Goal: Transaction & Acquisition: Purchase product/service

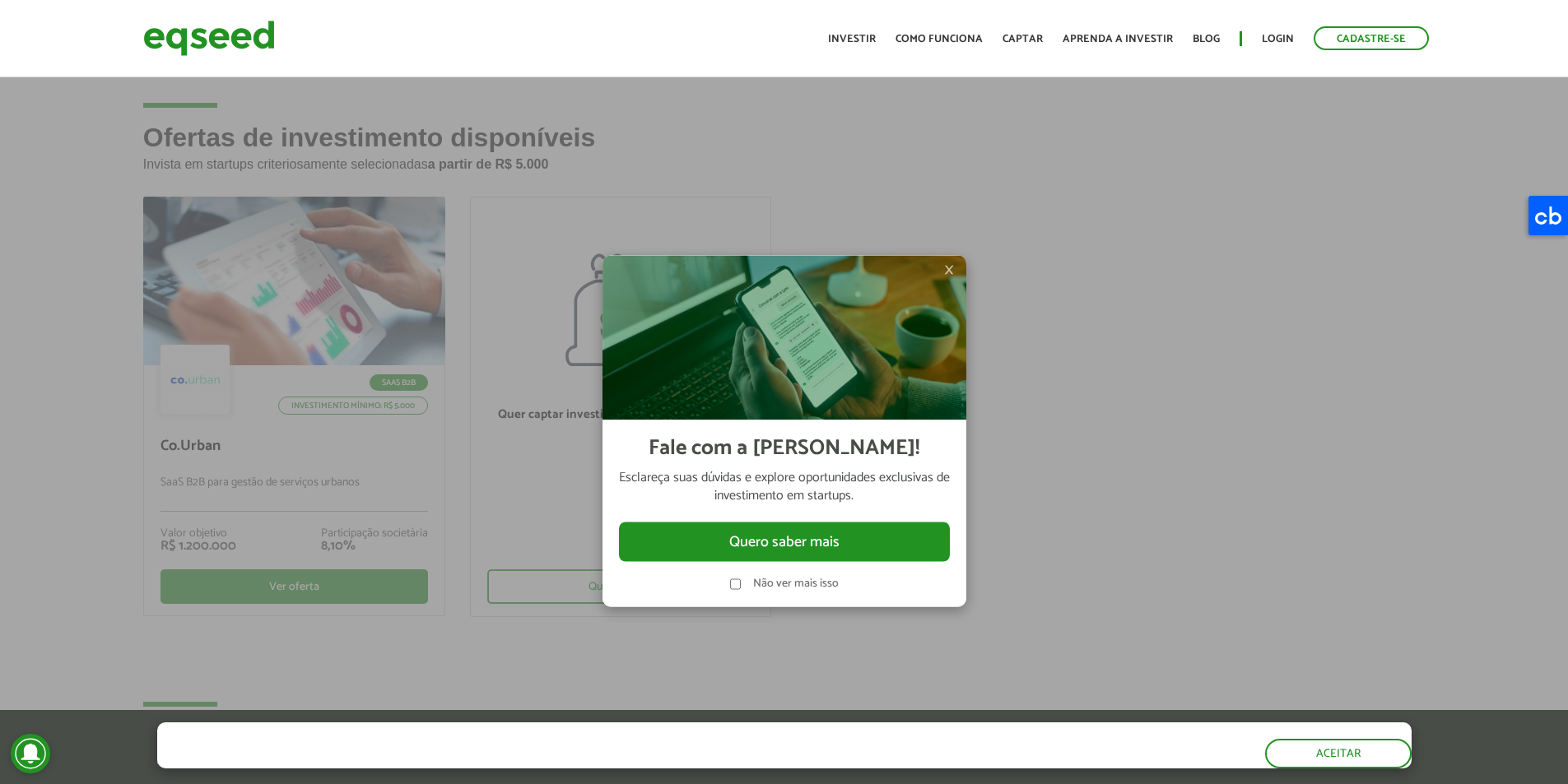
click at [942, 268] on img at bounding box center [784, 338] width 364 height 164
drag, startPoint x: 945, startPoint y: 268, endPoint x: 954, endPoint y: 269, distance: 9.1
click at [946, 269] on span "×" at bounding box center [948, 270] width 10 height 19
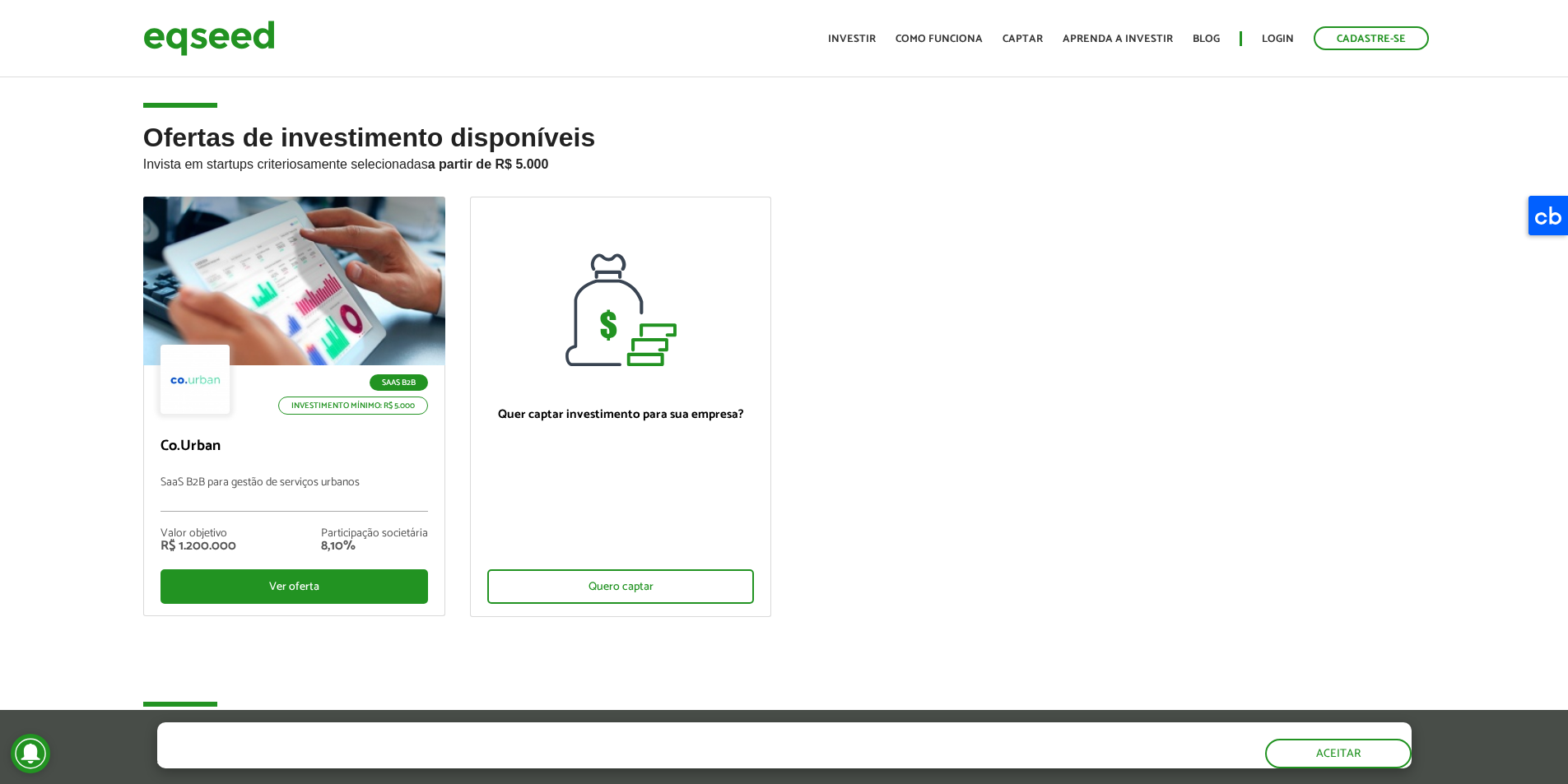
click at [955, 269] on ul "SaaS B2B Investimento mínimo: R$ 5.000 Co.Urban SaaS B2B para gestão de serviço…" at bounding box center [784, 421] width 1307 height 449
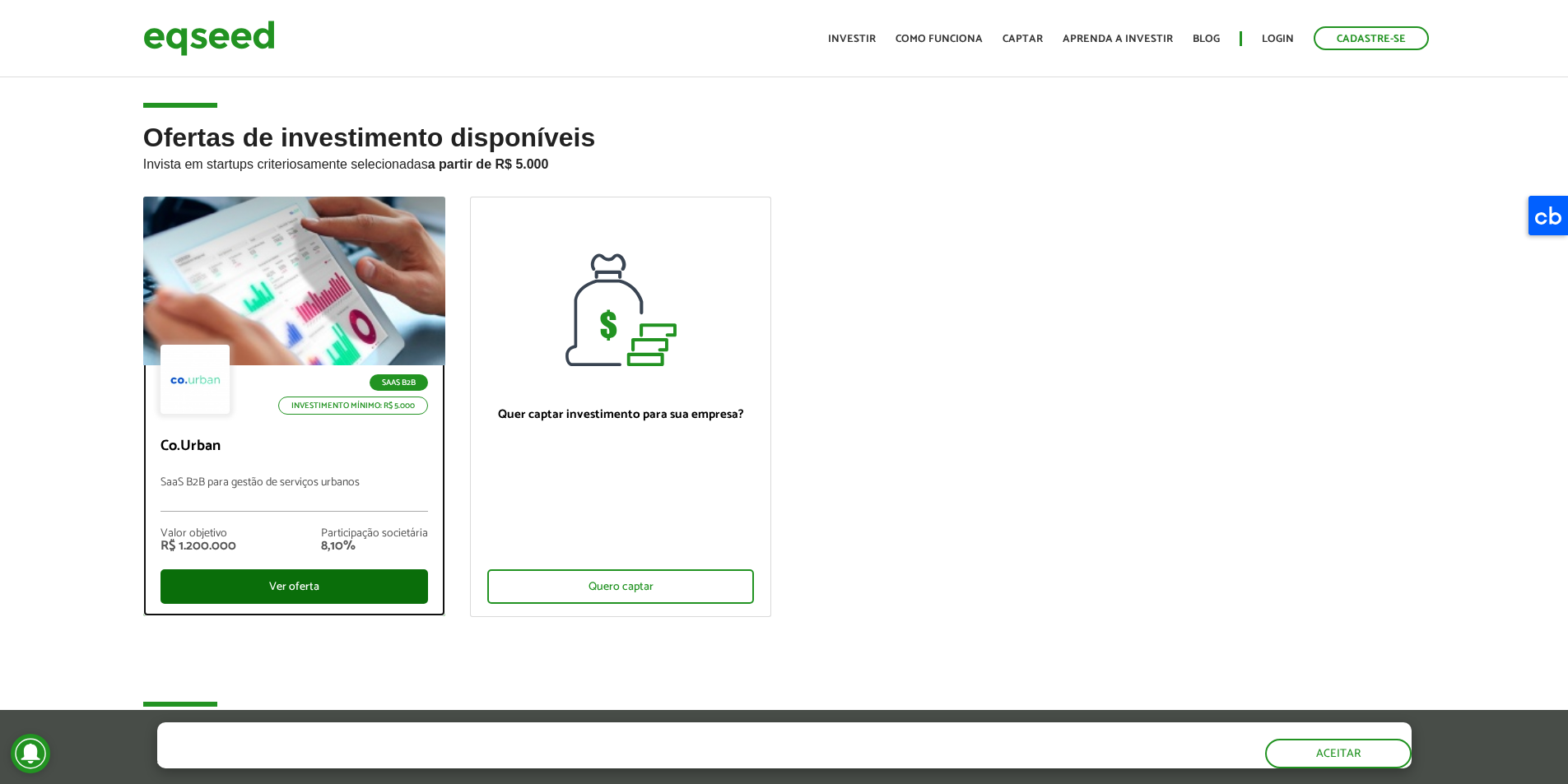
click at [209, 589] on div "Ver oferta" at bounding box center [294, 586] width 268 height 34
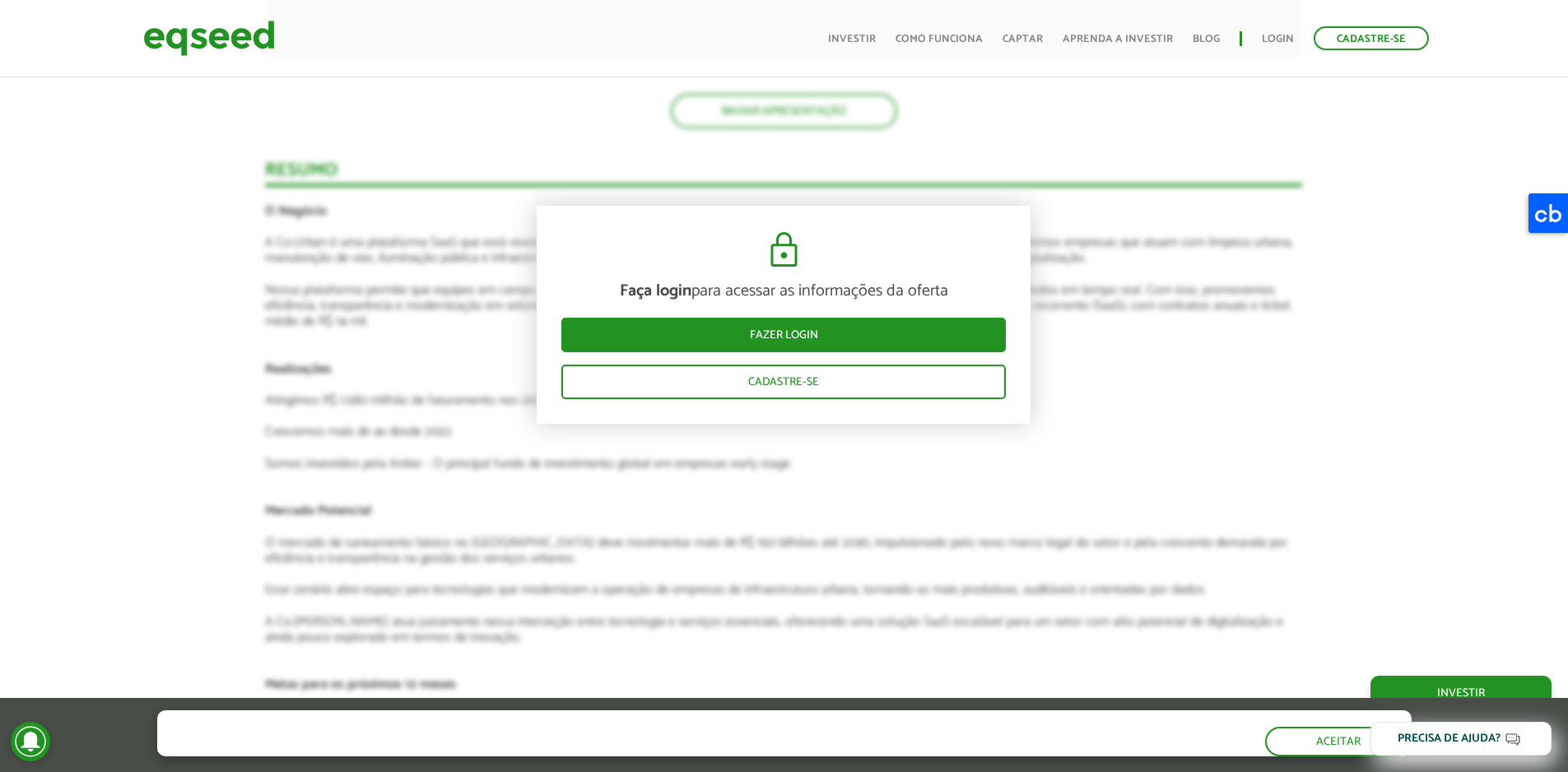
scroll to position [2471, 0]
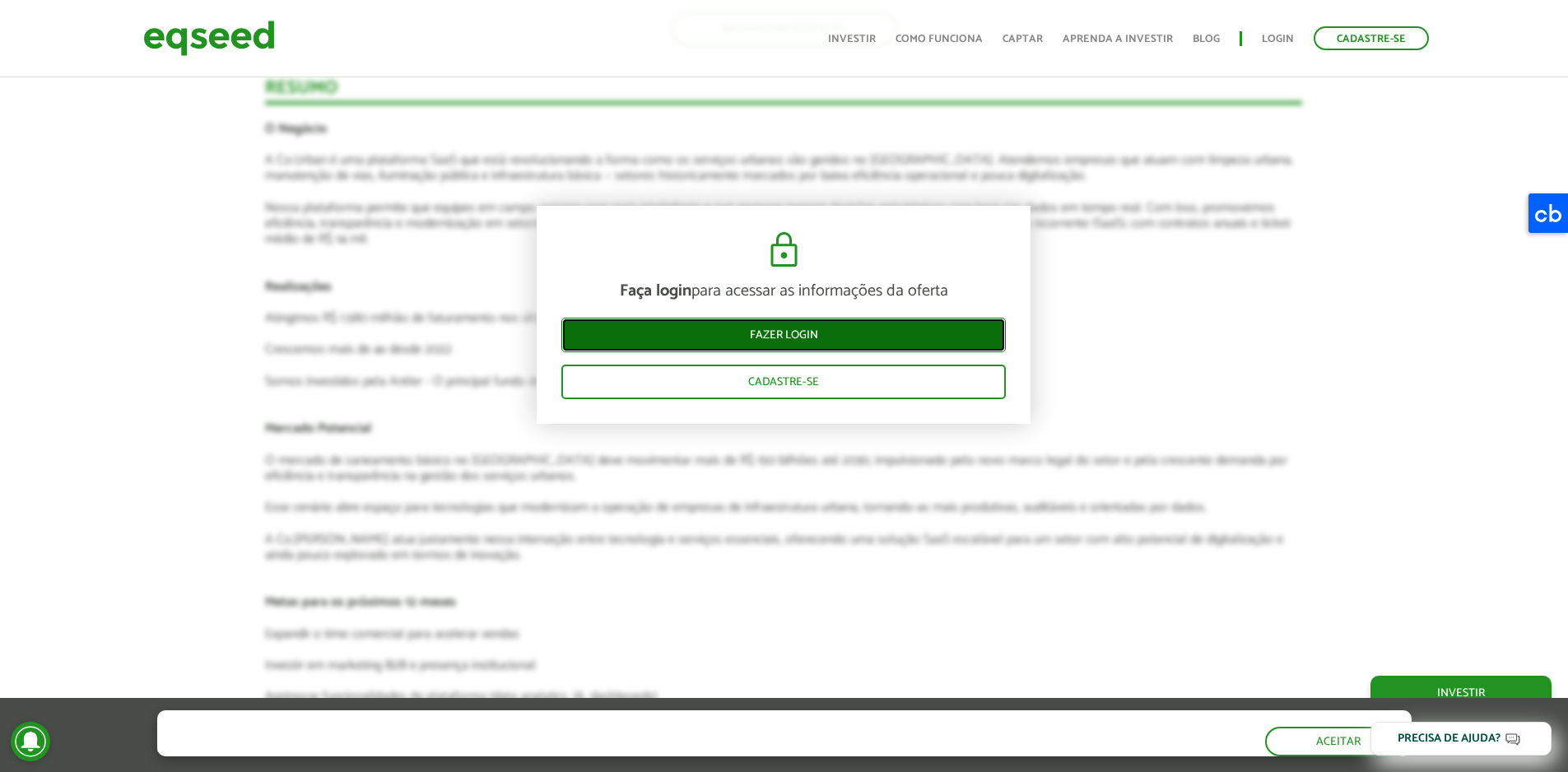
click at [735, 341] on link "Fazer login" at bounding box center [783, 335] width 444 height 34
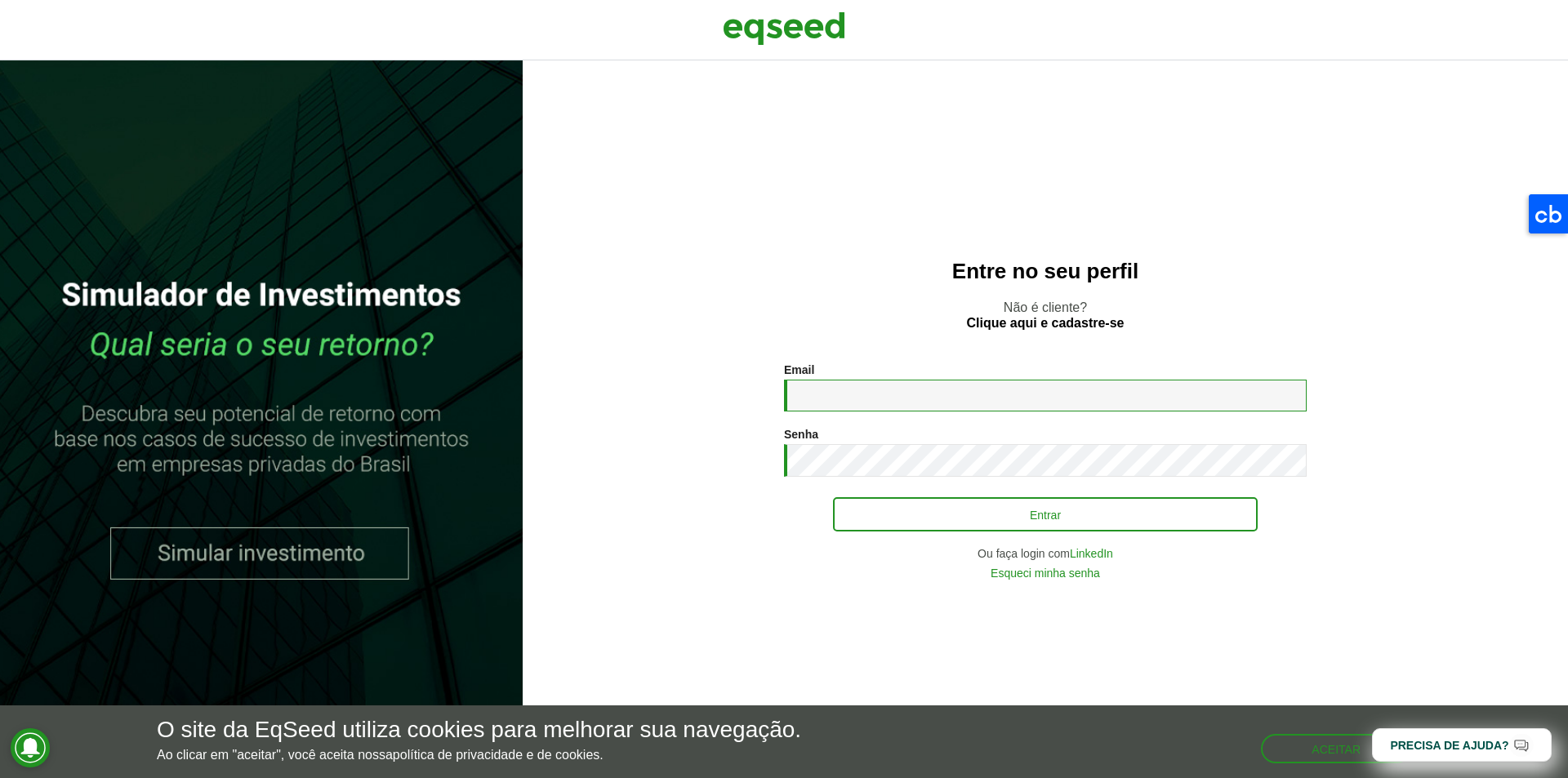
type input "**********"
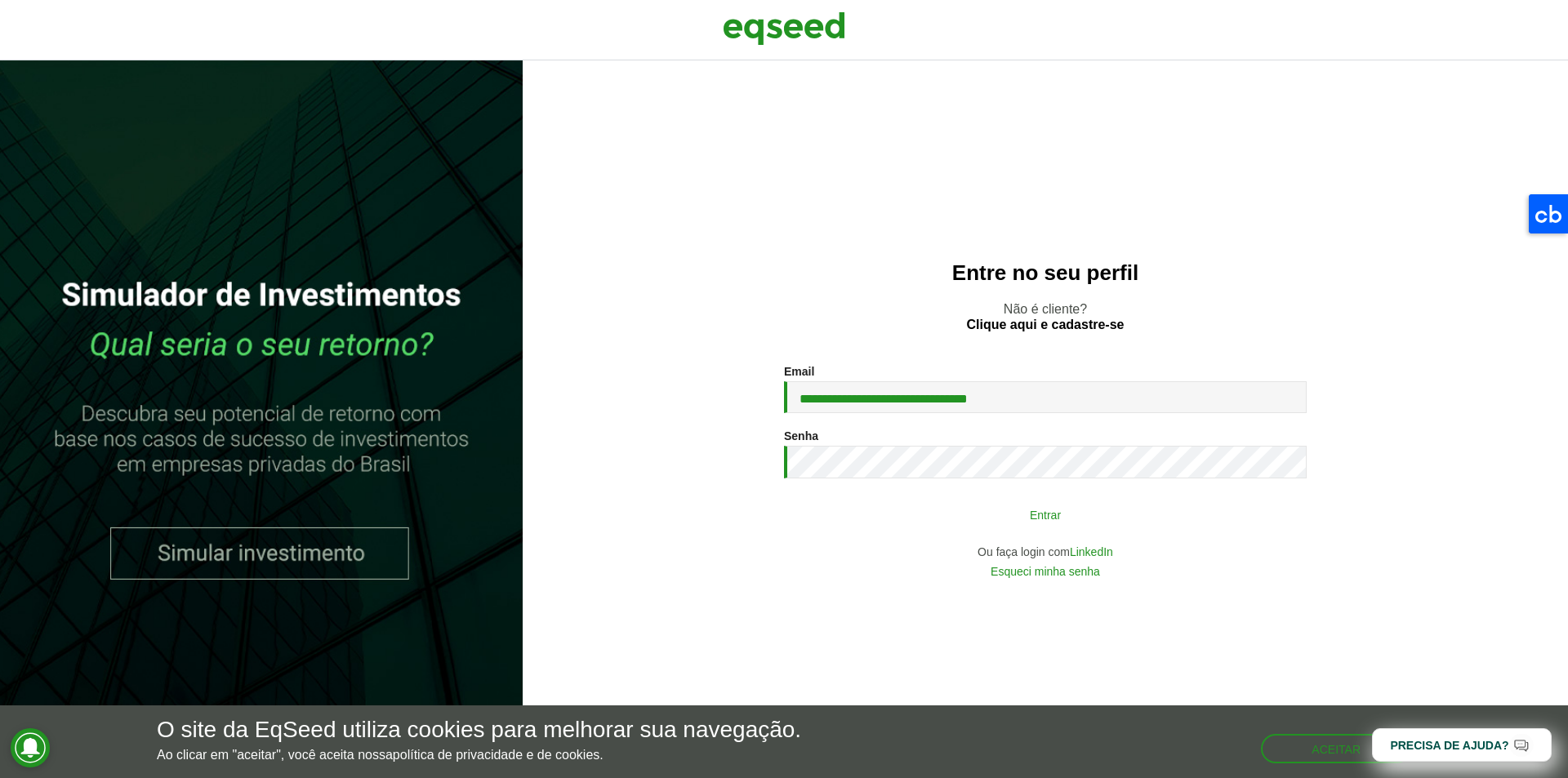
click at [944, 525] on button "Entrar" at bounding box center [1045, 514] width 425 height 31
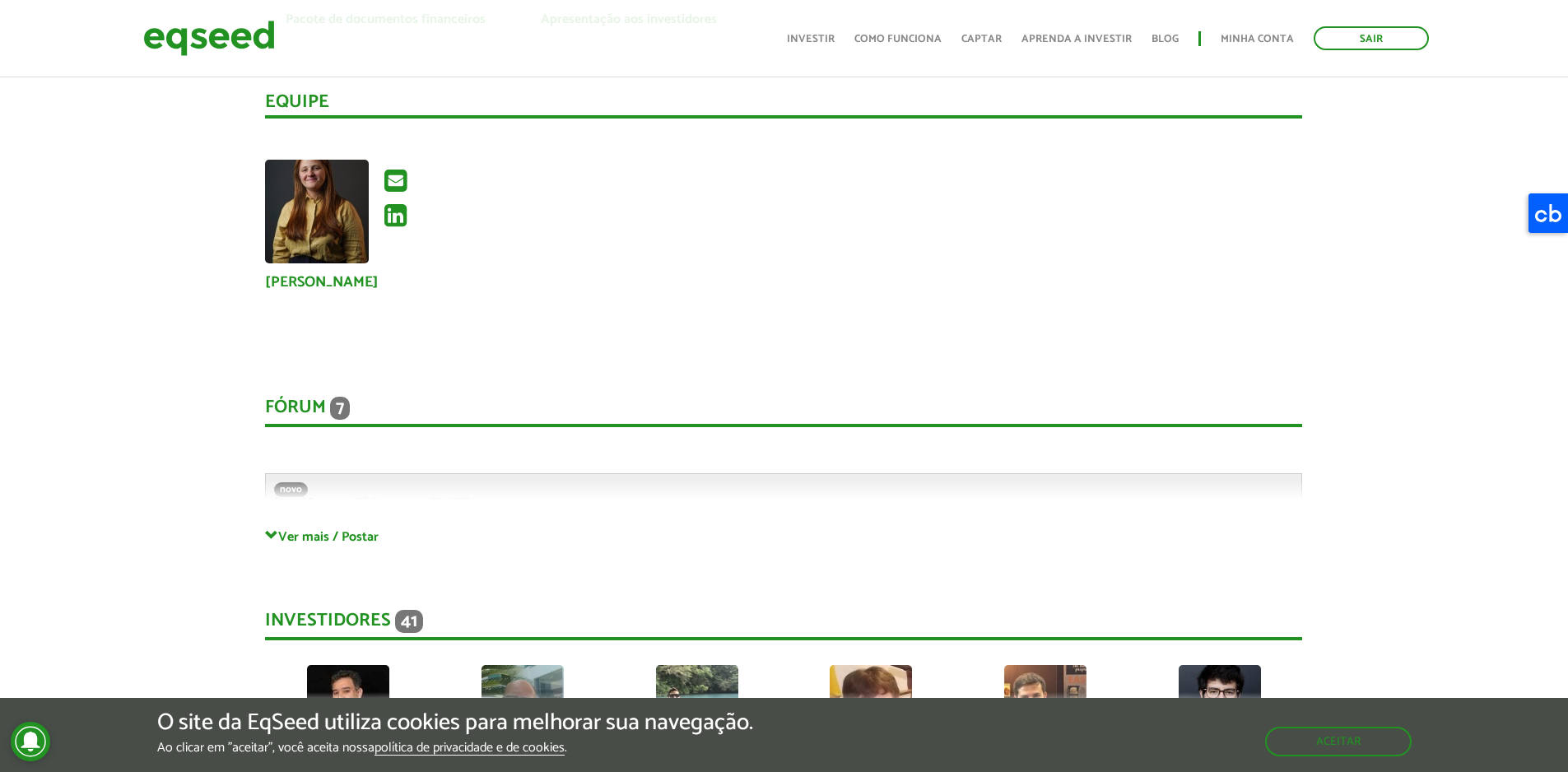
scroll to position [3705, 0]
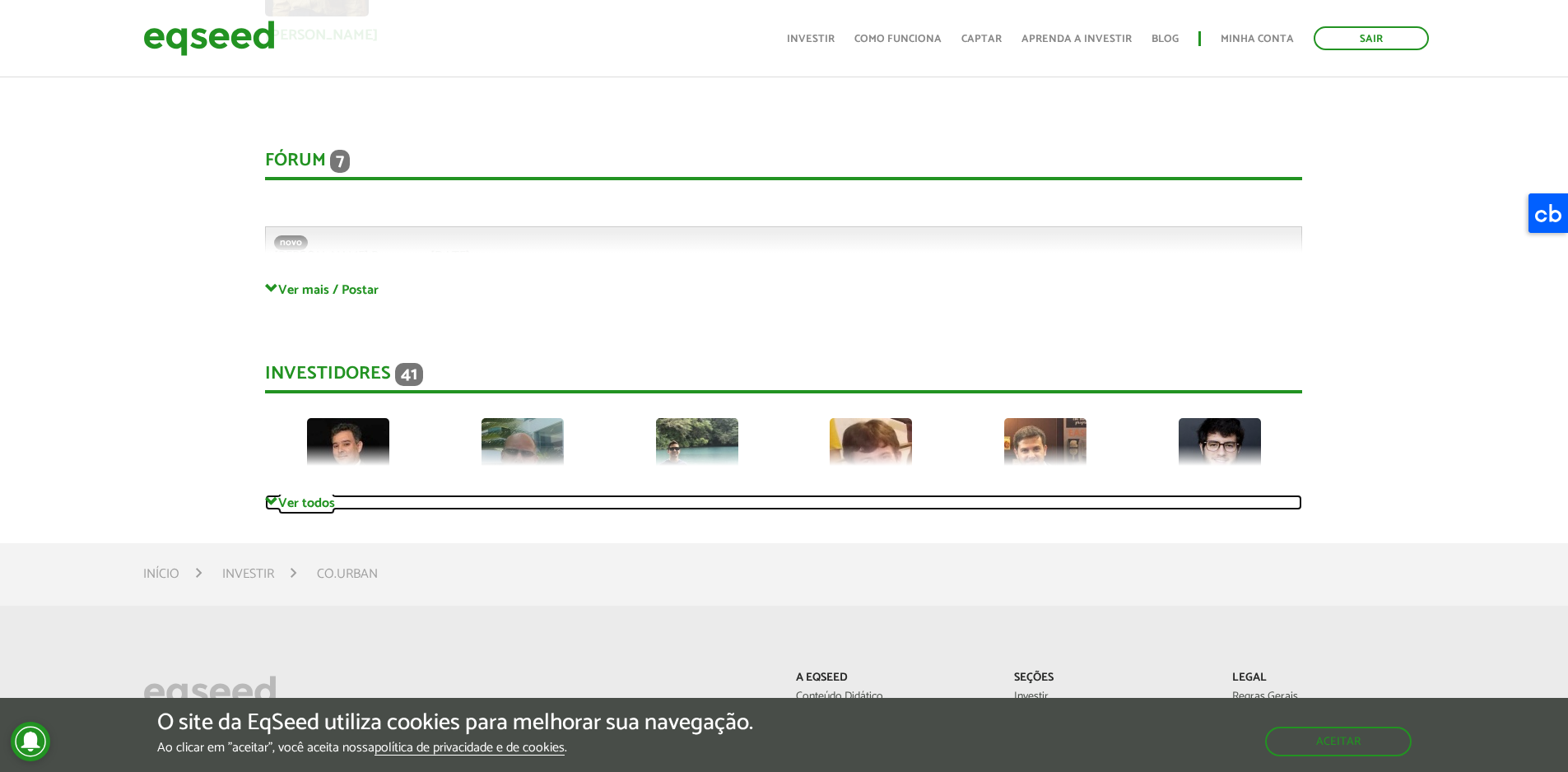
click at [283, 504] on link "Ver todos" at bounding box center [783, 503] width 1037 height 16
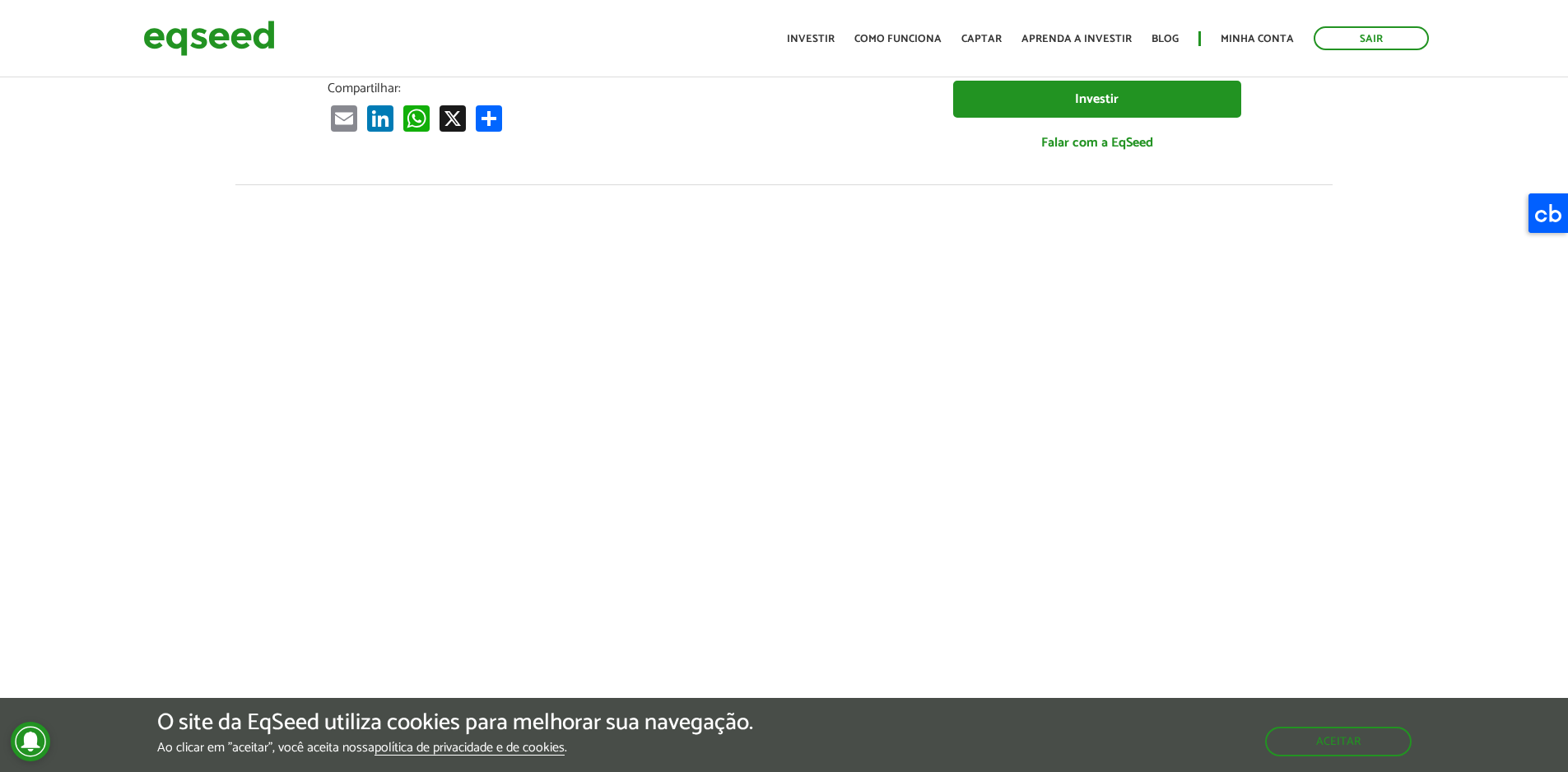
scroll to position [0, 0]
